Goal: Transaction & Acquisition: Purchase product/service

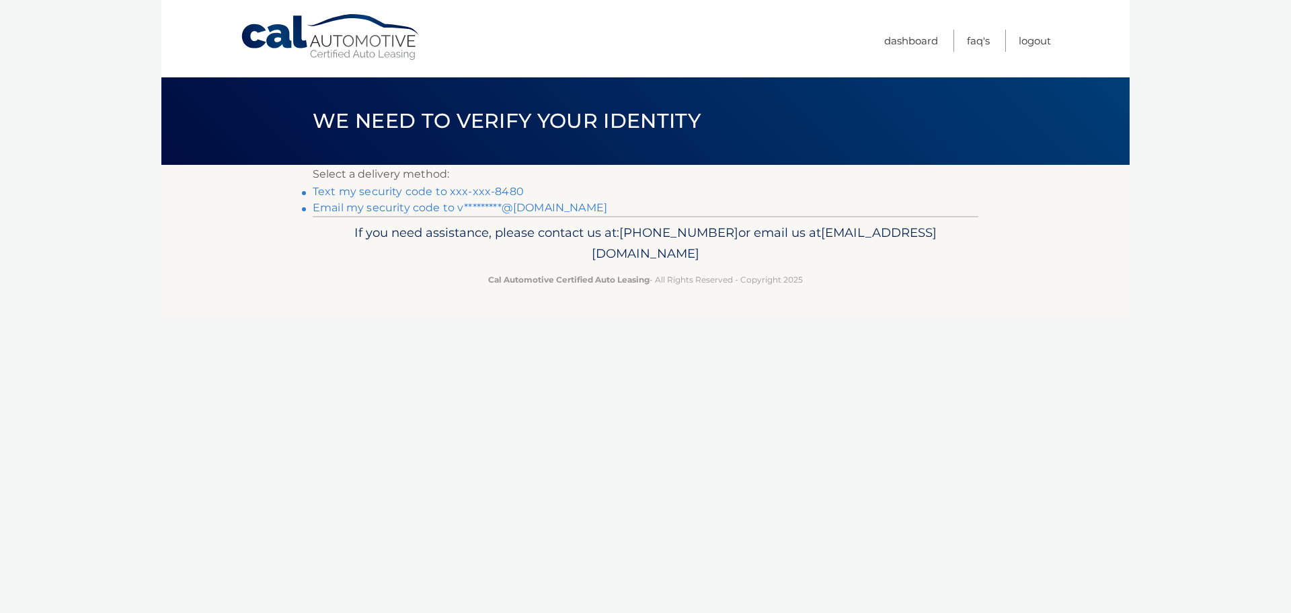
click at [499, 197] on link "Text my security code to xxx-xxx-8480" at bounding box center [418, 191] width 211 height 13
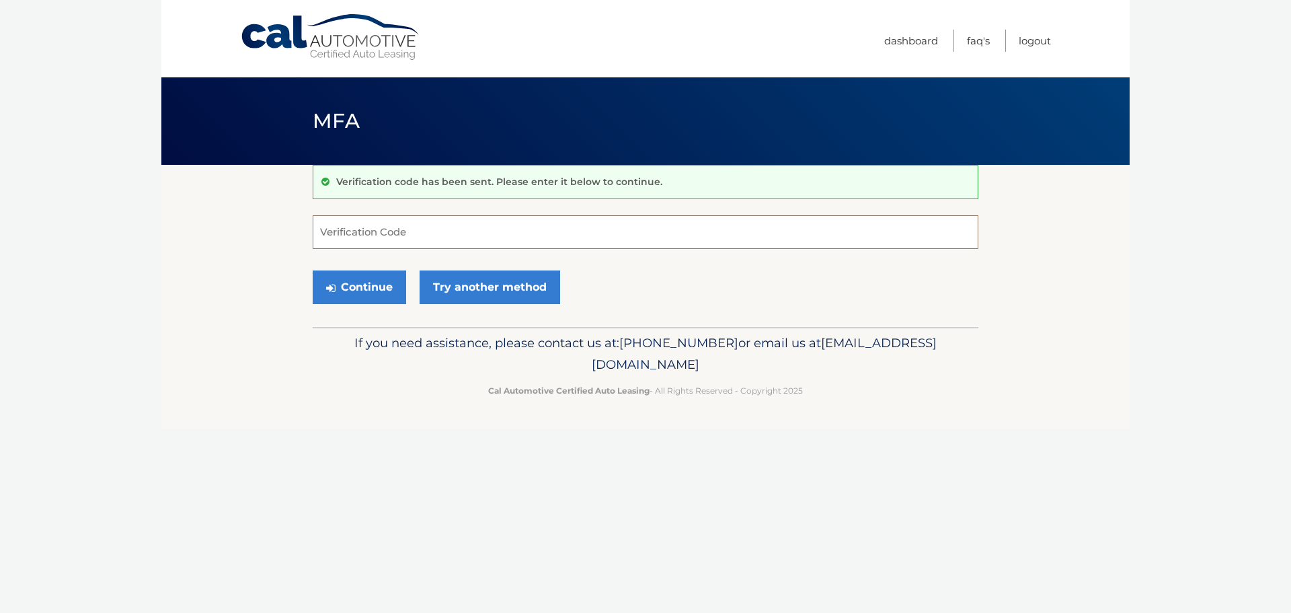
click at [461, 227] on input "Verification Code" at bounding box center [646, 232] width 666 height 34
type input "405136"
click at [313, 270] on button "Continue" at bounding box center [359, 287] width 93 height 34
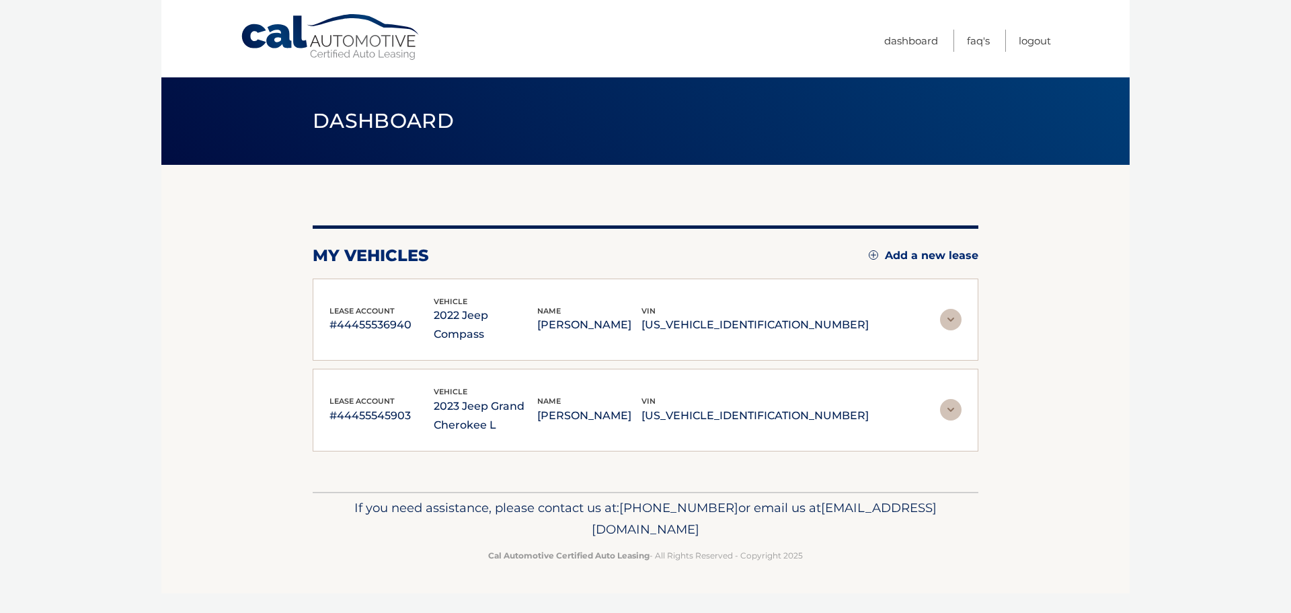
drag, startPoint x: 943, startPoint y: 311, endPoint x: 829, endPoint y: 332, distance: 115.5
click at [943, 311] on img at bounding box center [951, 320] width 22 height 22
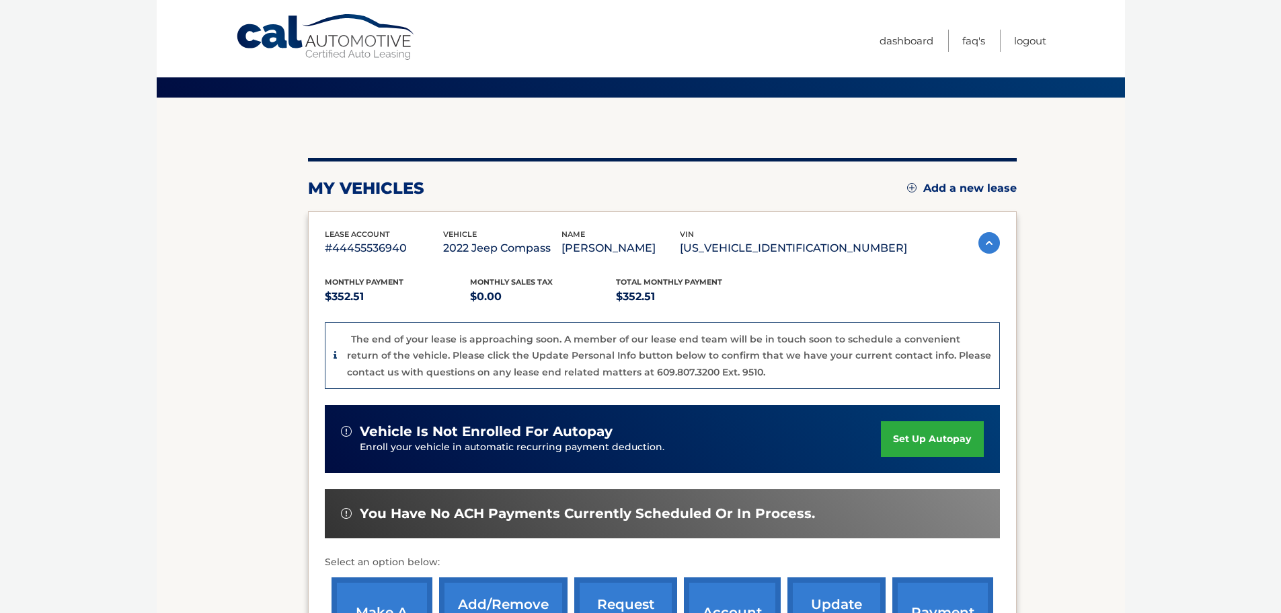
scroll to position [202, 0]
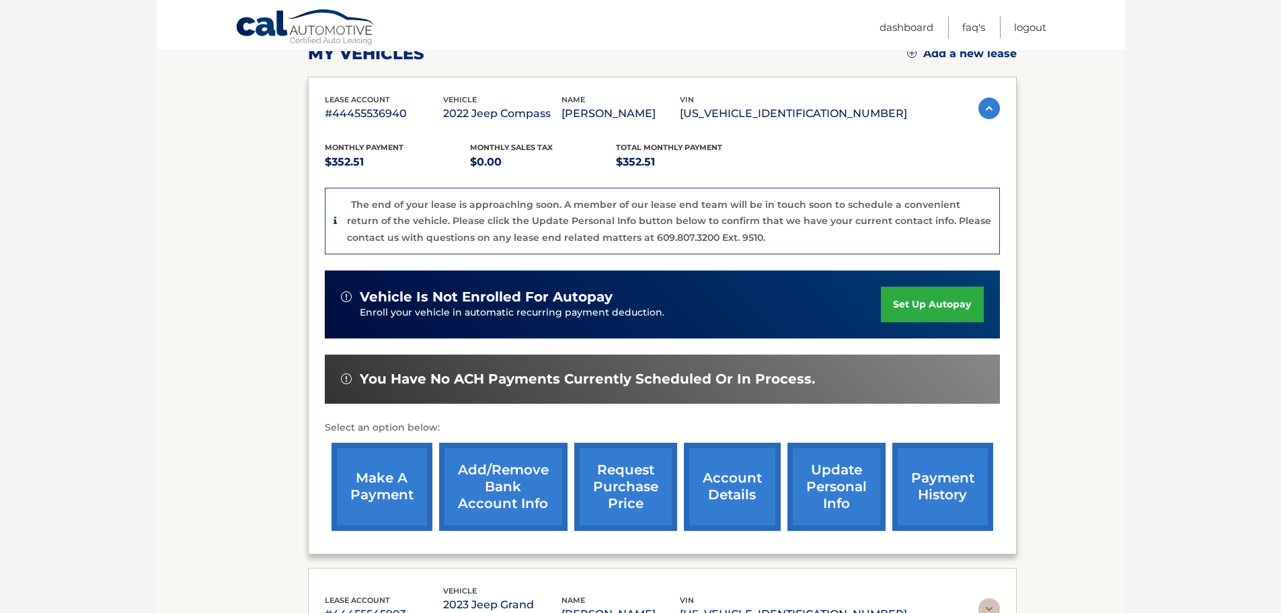
click at [375, 491] on link "make a payment" at bounding box center [381, 486] width 101 height 88
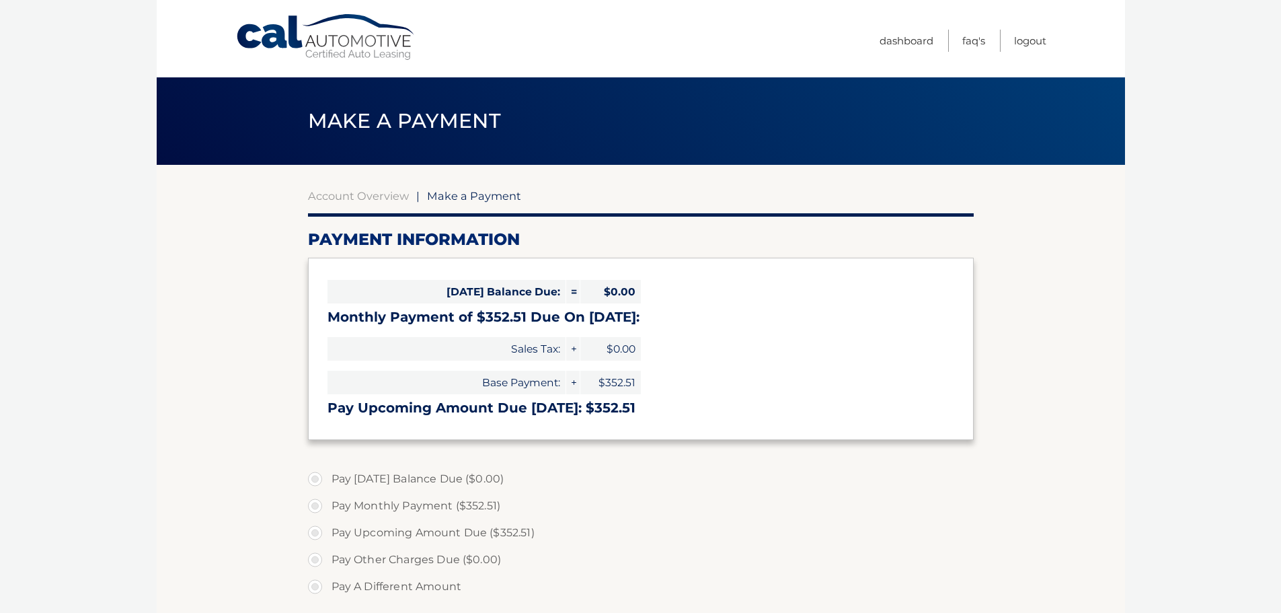
select select "NWRlY2MzM2YtMzUzMi00NjMwLTlmOGYtNzQ0N2IxZmI1YzAy"
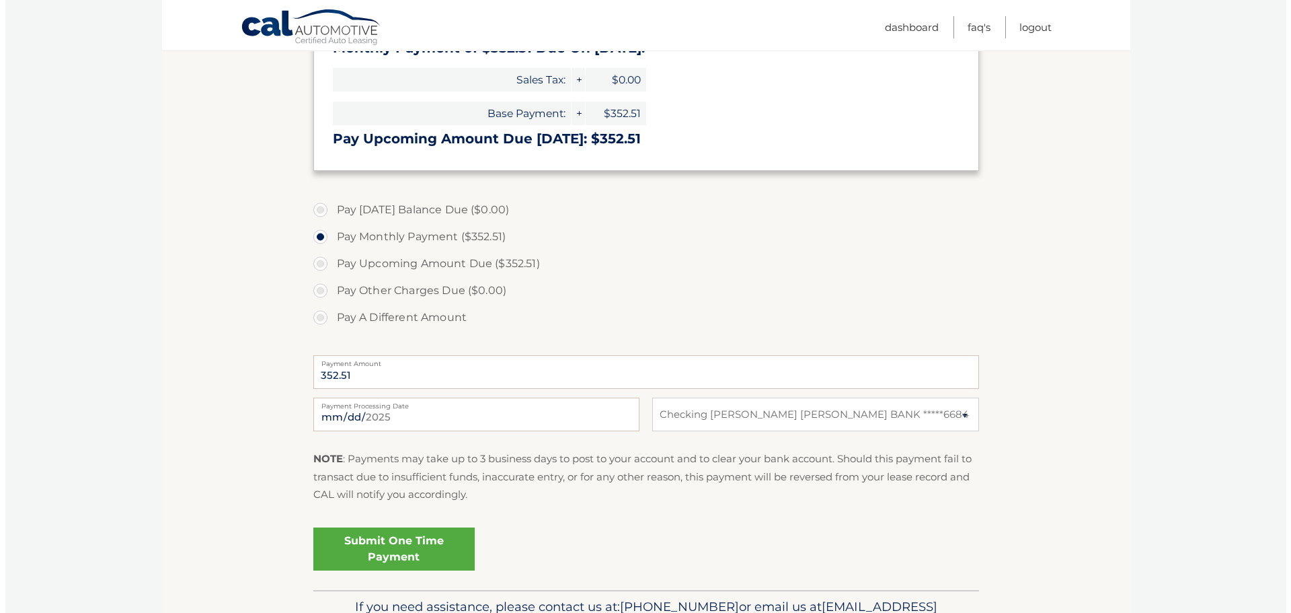
scroll to position [348, 0]
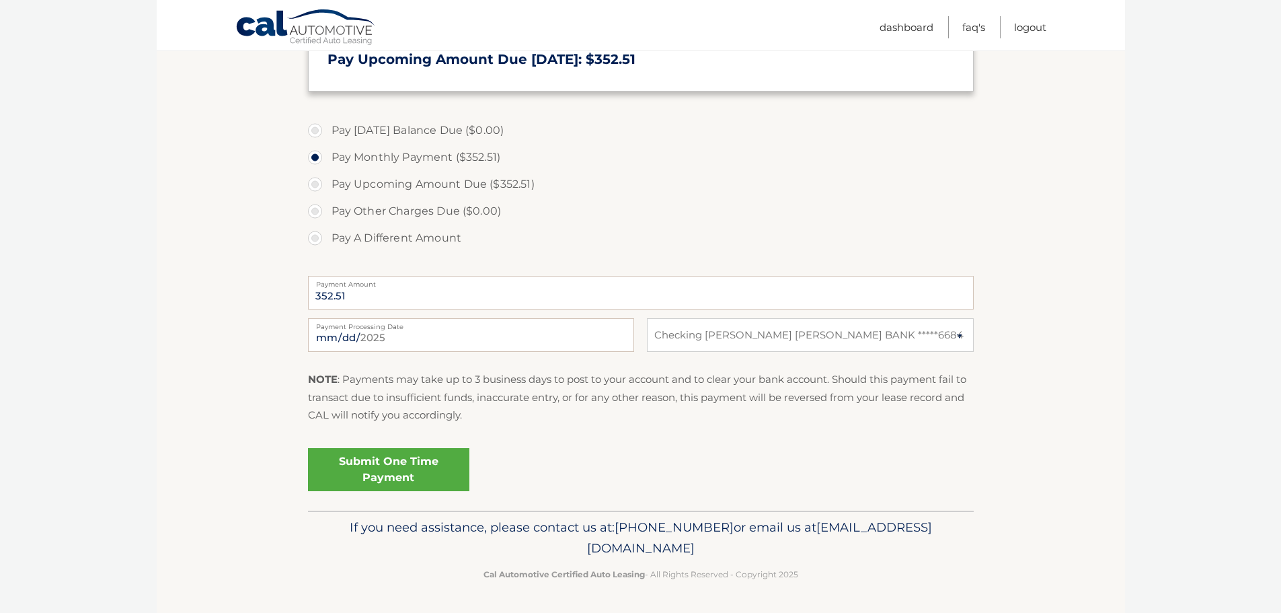
click at [379, 477] on link "Submit One Time Payment" at bounding box center [388, 469] width 161 height 43
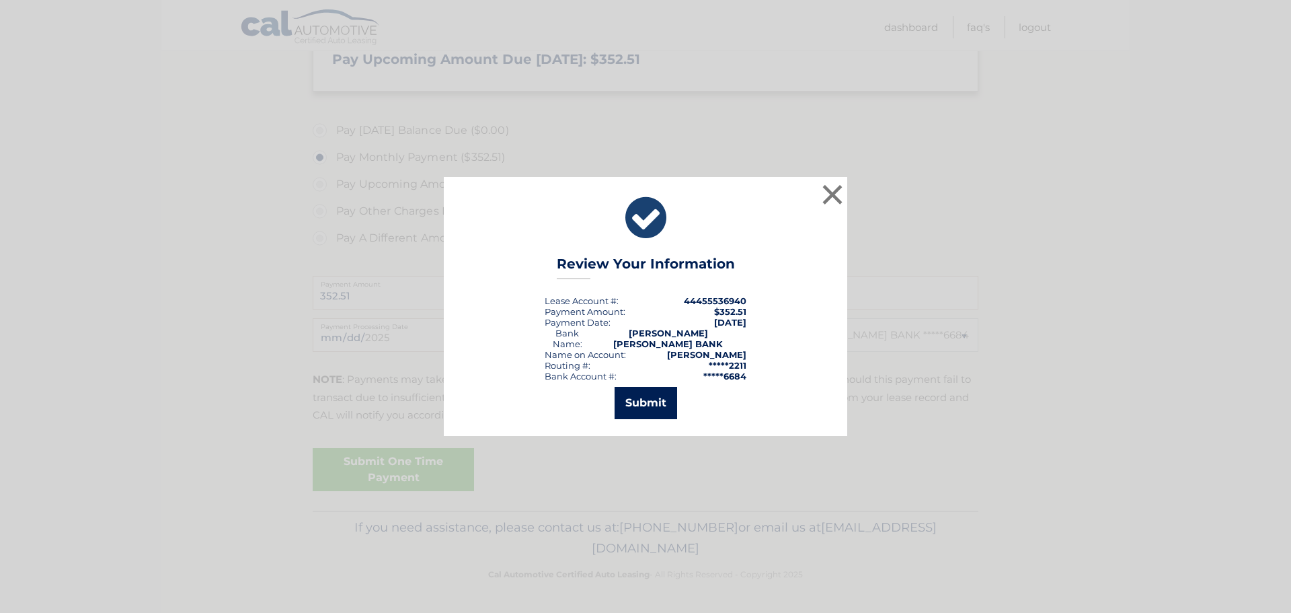
click at [653, 398] on button "Submit" at bounding box center [646, 403] width 63 height 32
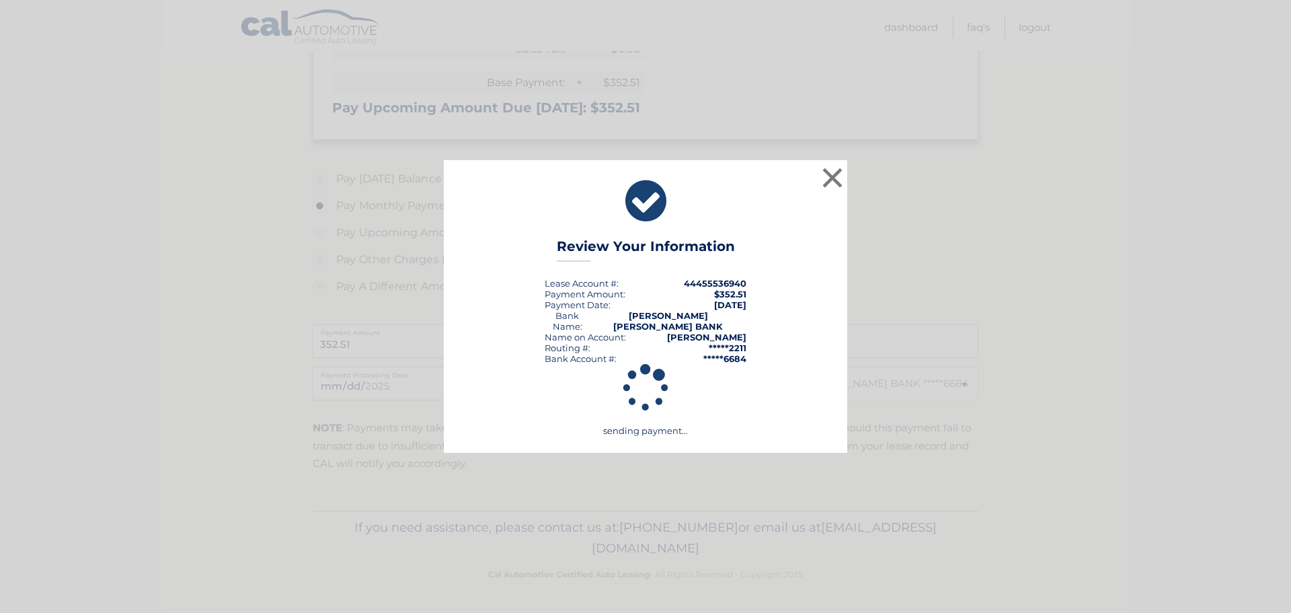
scroll to position [300, 0]
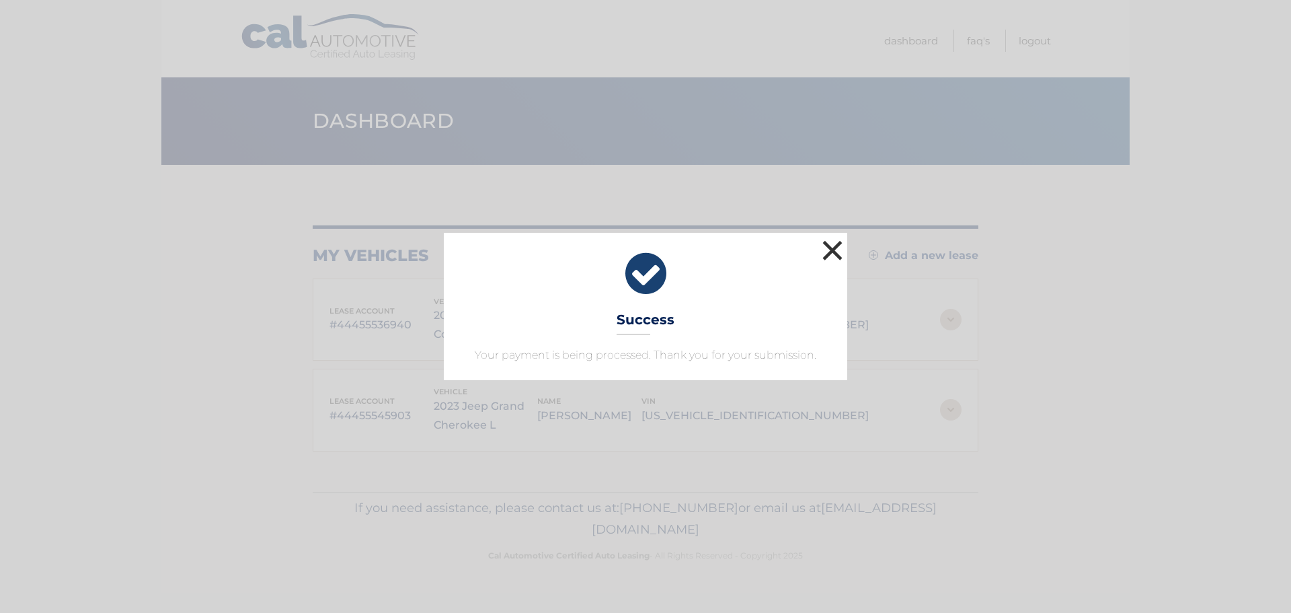
drag, startPoint x: 820, startPoint y: 258, endPoint x: 829, endPoint y: 258, distance: 9.4
click at [829, 258] on button "×" at bounding box center [832, 250] width 27 height 27
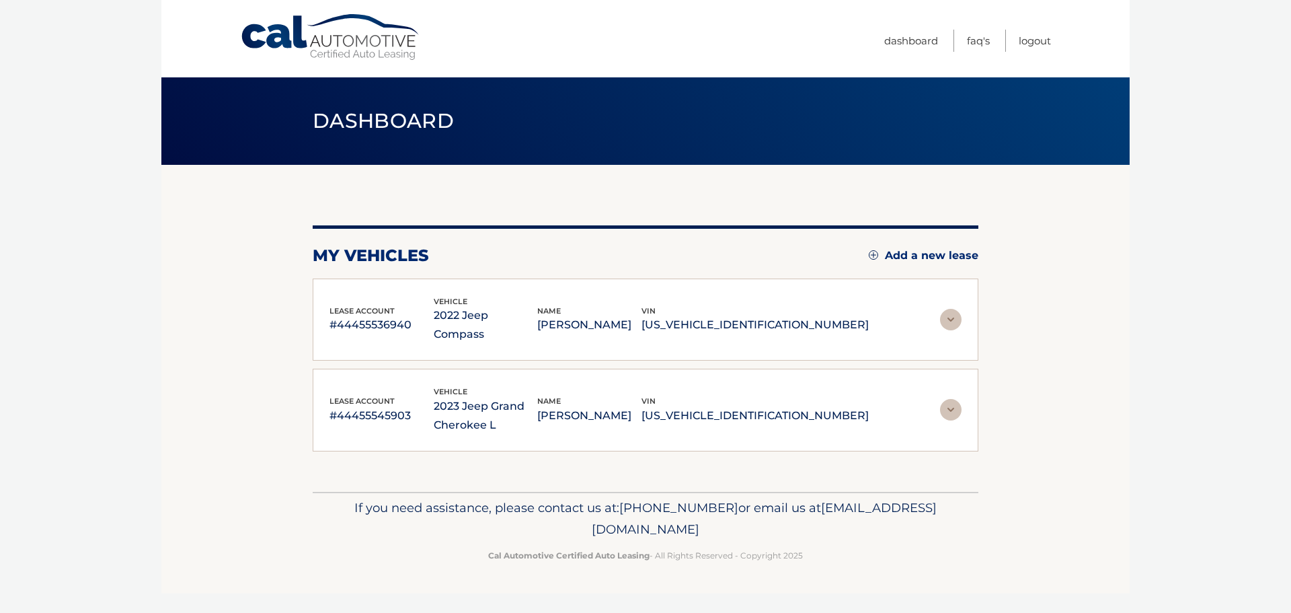
click at [959, 399] on img at bounding box center [951, 410] width 22 height 22
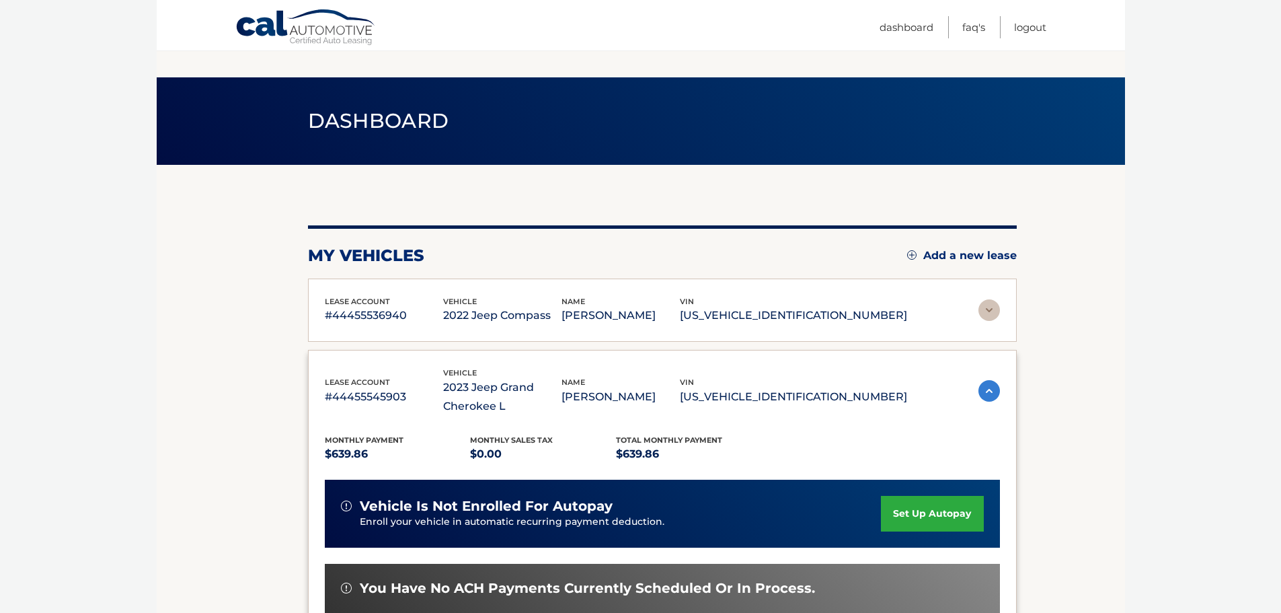
scroll to position [269, 0]
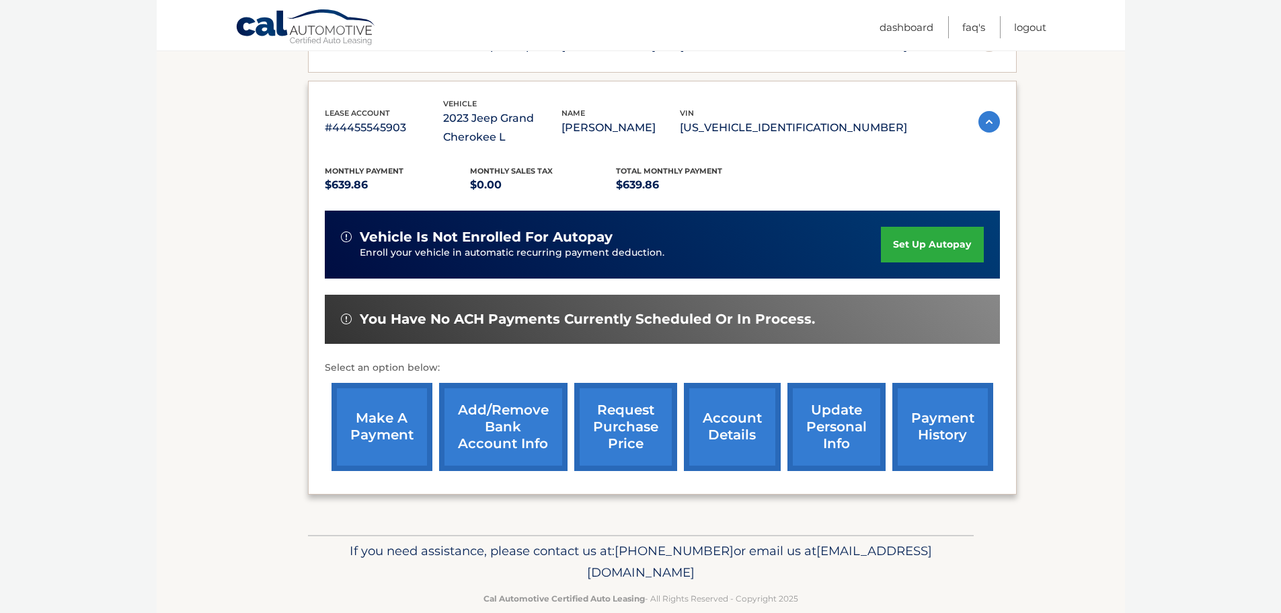
click at [365, 420] on link "make a payment" at bounding box center [381, 427] width 101 height 88
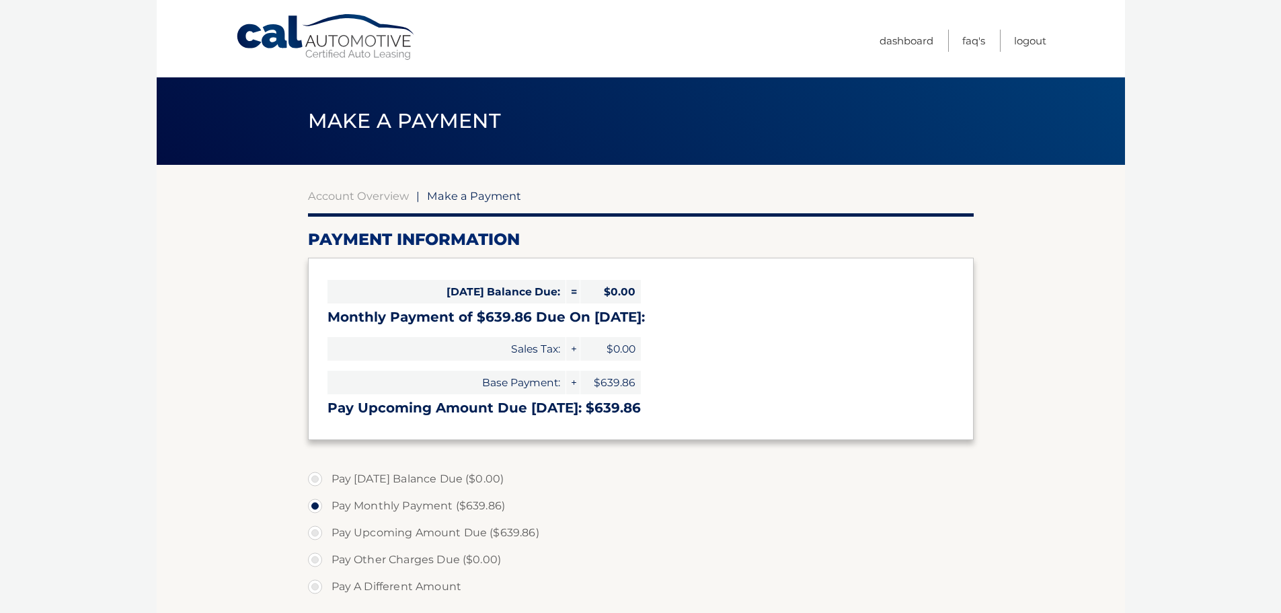
select select "MGNjYzQ0MWMtOTNkMy00NWM5LThjZDktODg2NzE1NDI4YTZi"
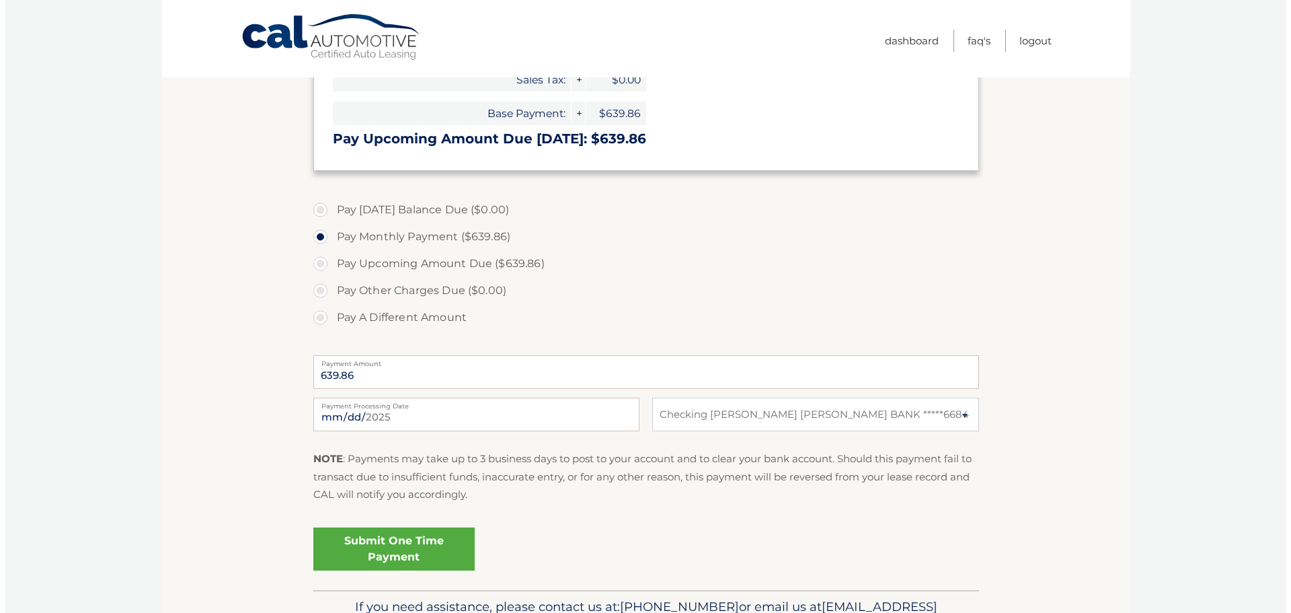
scroll to position [348, 0]
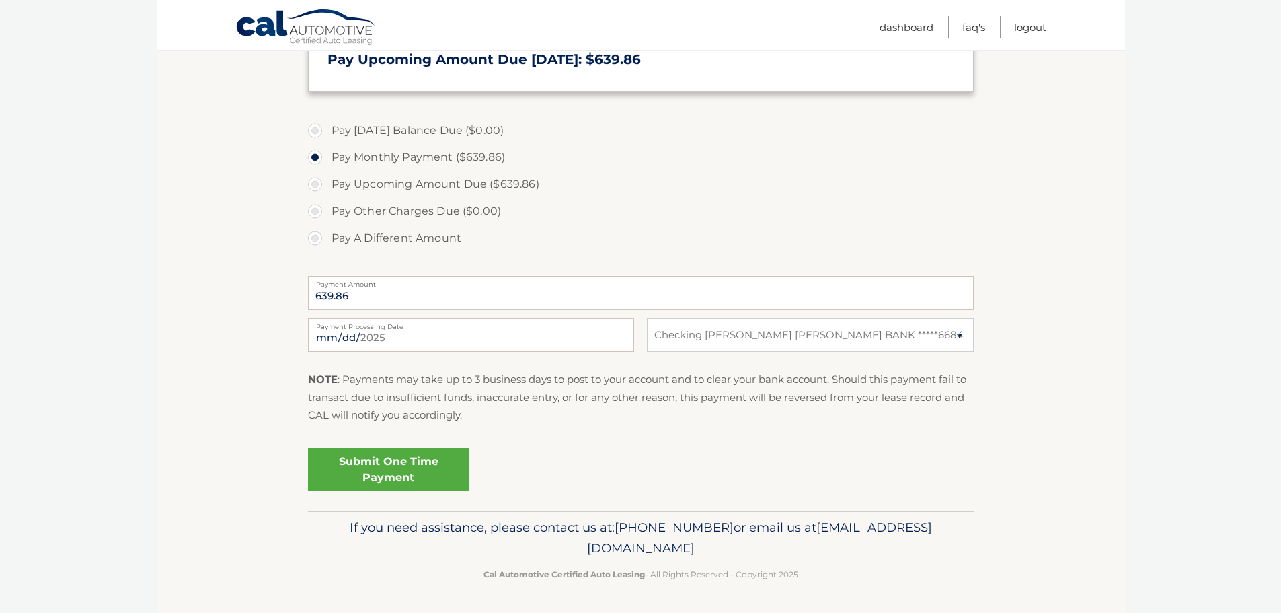
click at [392, 459] on link "Submit One Time Payment" at bounding box center [388, 469] width 161 height 43
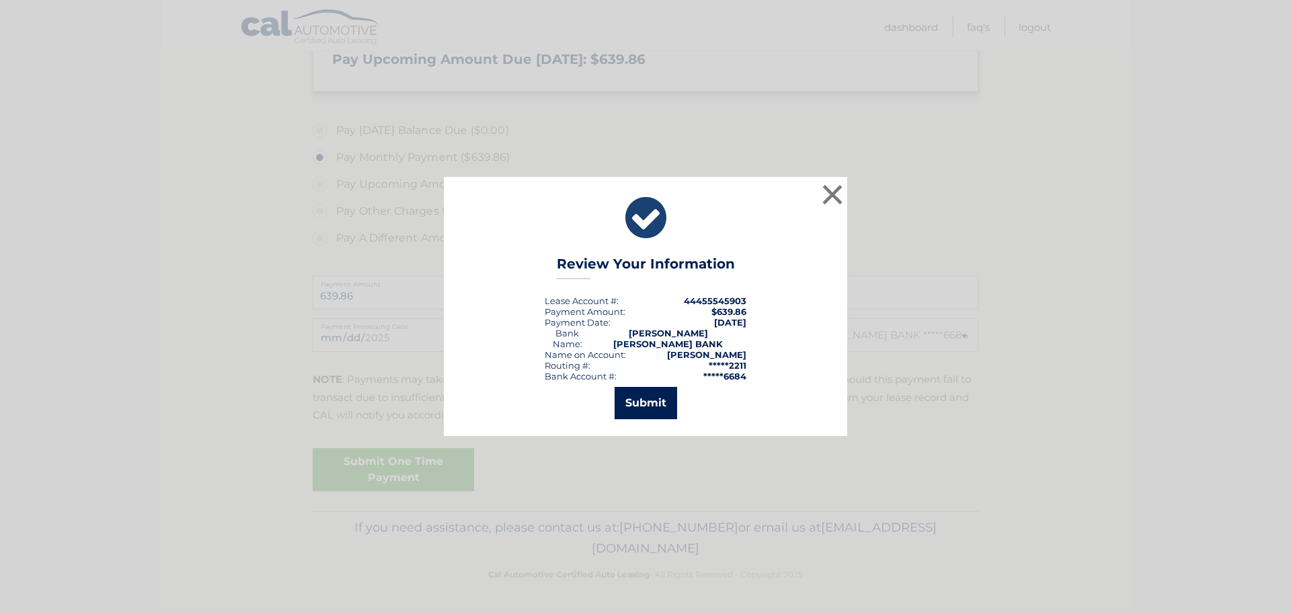
drag, startPoint x: 649, startPoint y: 404, endPoint x: 613, endPoint y: 416, distance: 38.1
click at [649, 405] on button "Submit" at bounding box center [646, 403] width 63 height 32
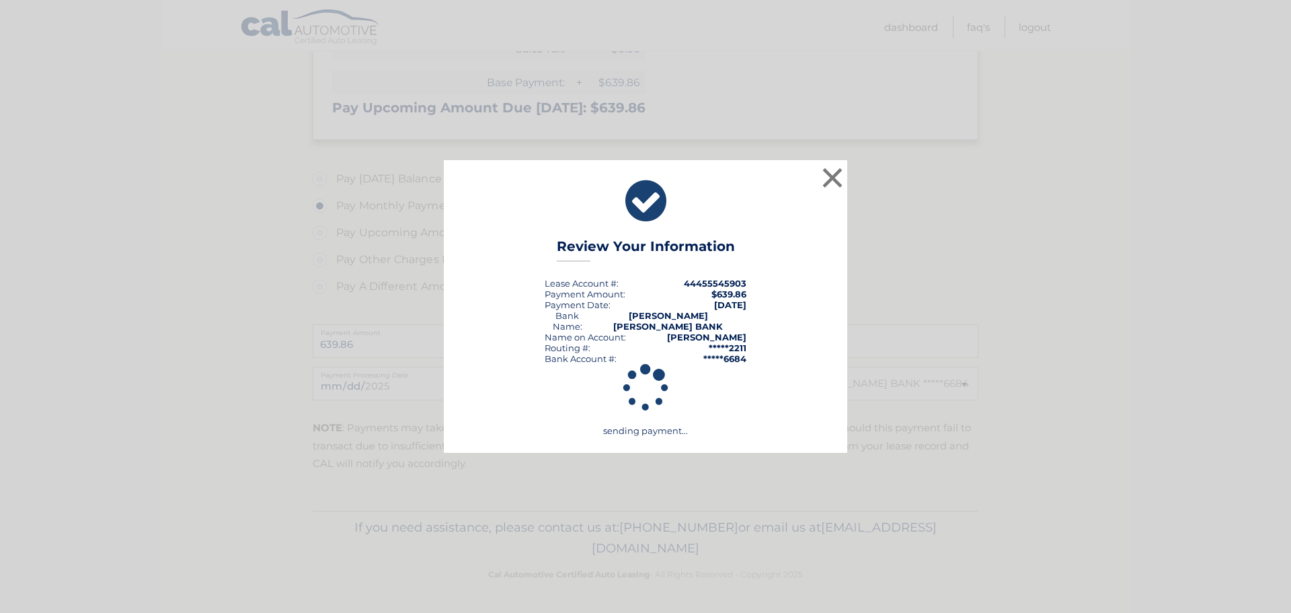
scroll to position [300, 0]
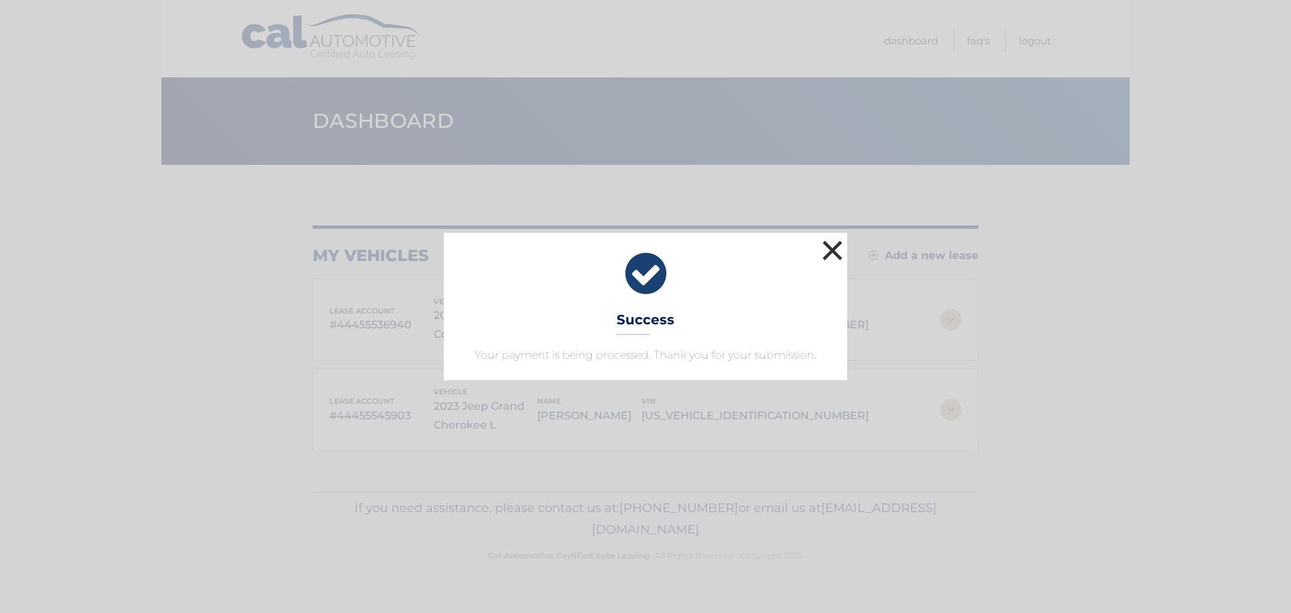
drag, startPoint x: 822, startPoint y: 247, endPoint x: 524, endPoint y: 360, distance: 318.6
click at [822, 247] on button "×" at bounding box center [832, 250] width 27 height 27
